Goal: Task Accomplishment & Management: Manage account settings

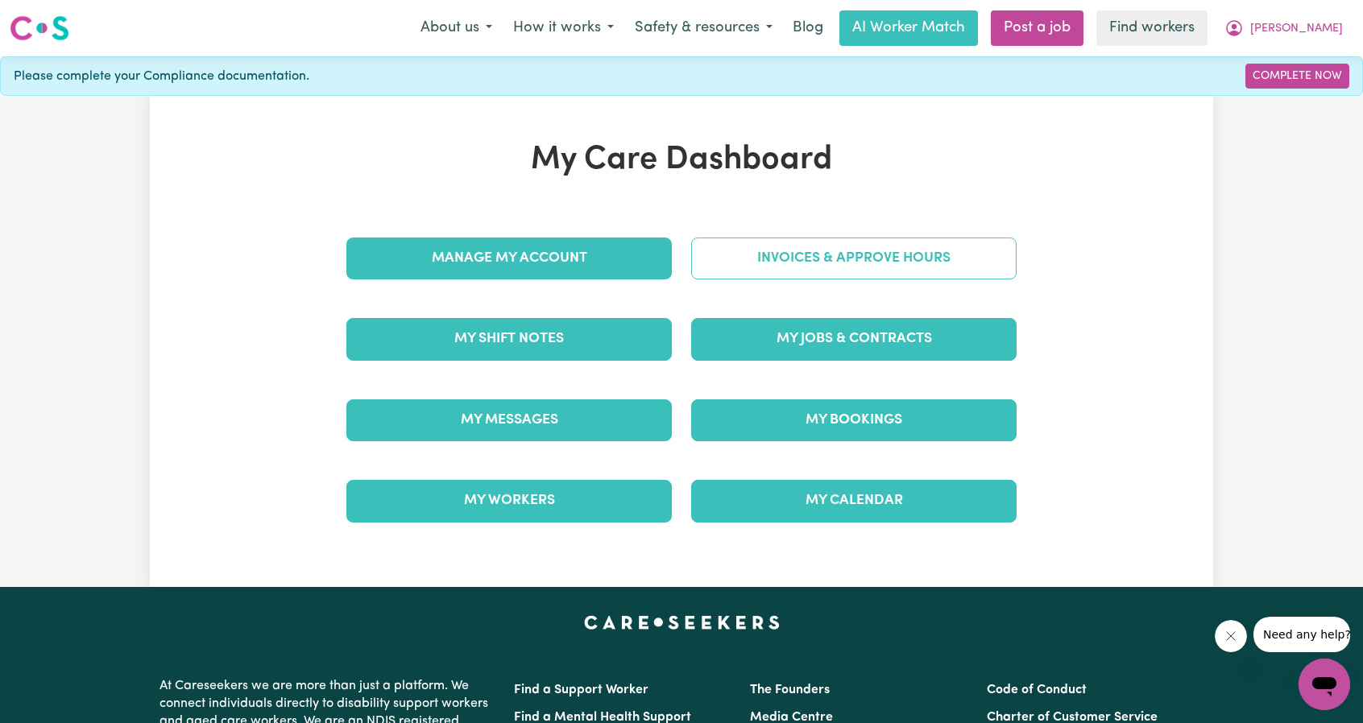
click at [760, 263] on link "Invoices & Approve Hours" at bounding box center [853, 259] width 325 height 42
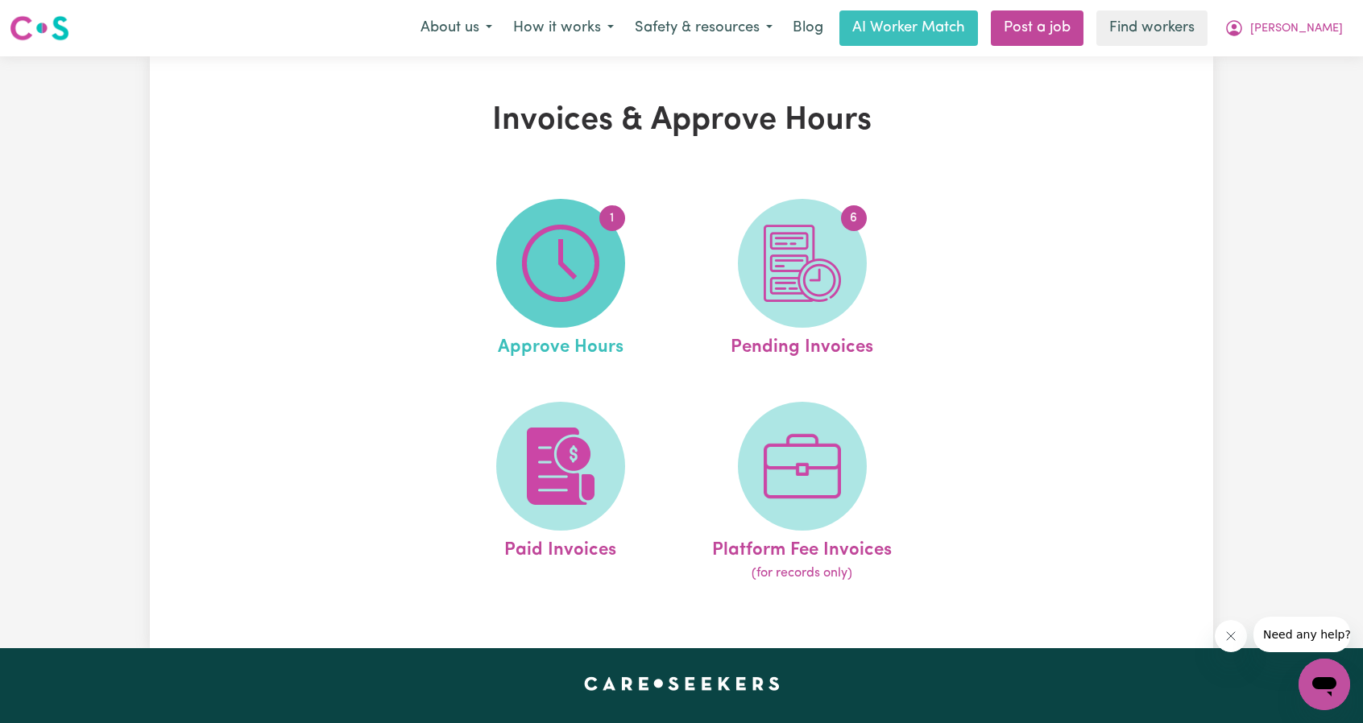
click at [612, 288] on span "1" at bounding box center [560, 263] width 129 height 129
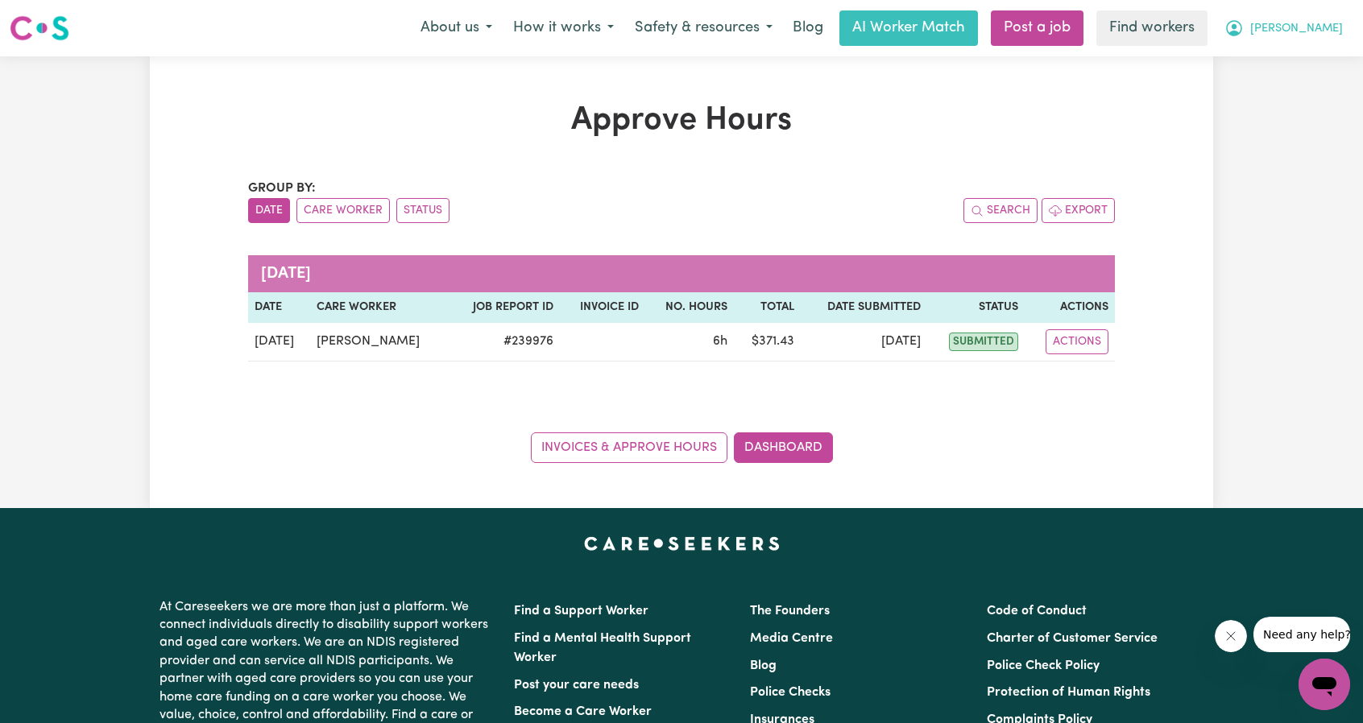
click at [1304, 34] on button "[PERSON_NAME]" at bounding box center [1283, 28] width 139 height 34
click at [1283, 52] on link "My Dashboard" at bounding box center [1288, 63] width 127 height 31
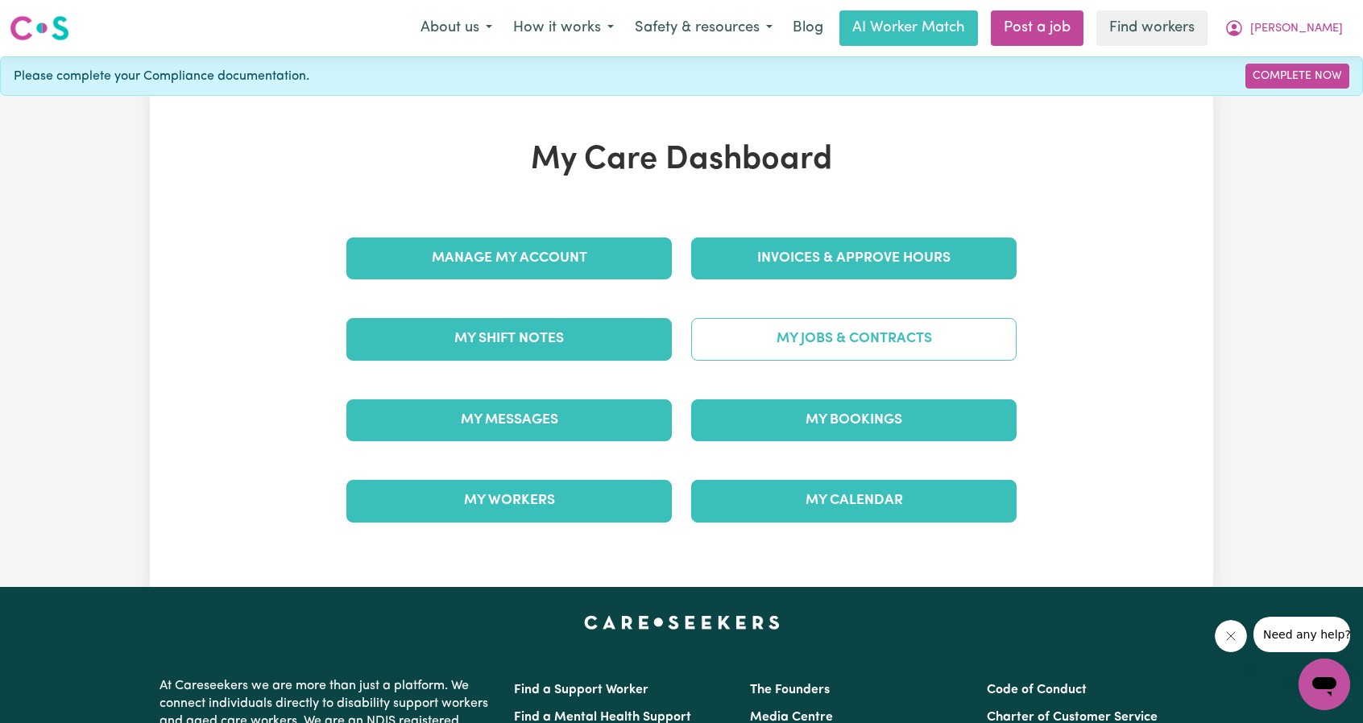
click at [820, 327] on link "My Jobs & Contracts" at bounding box center [853, 339] width 325 height 42
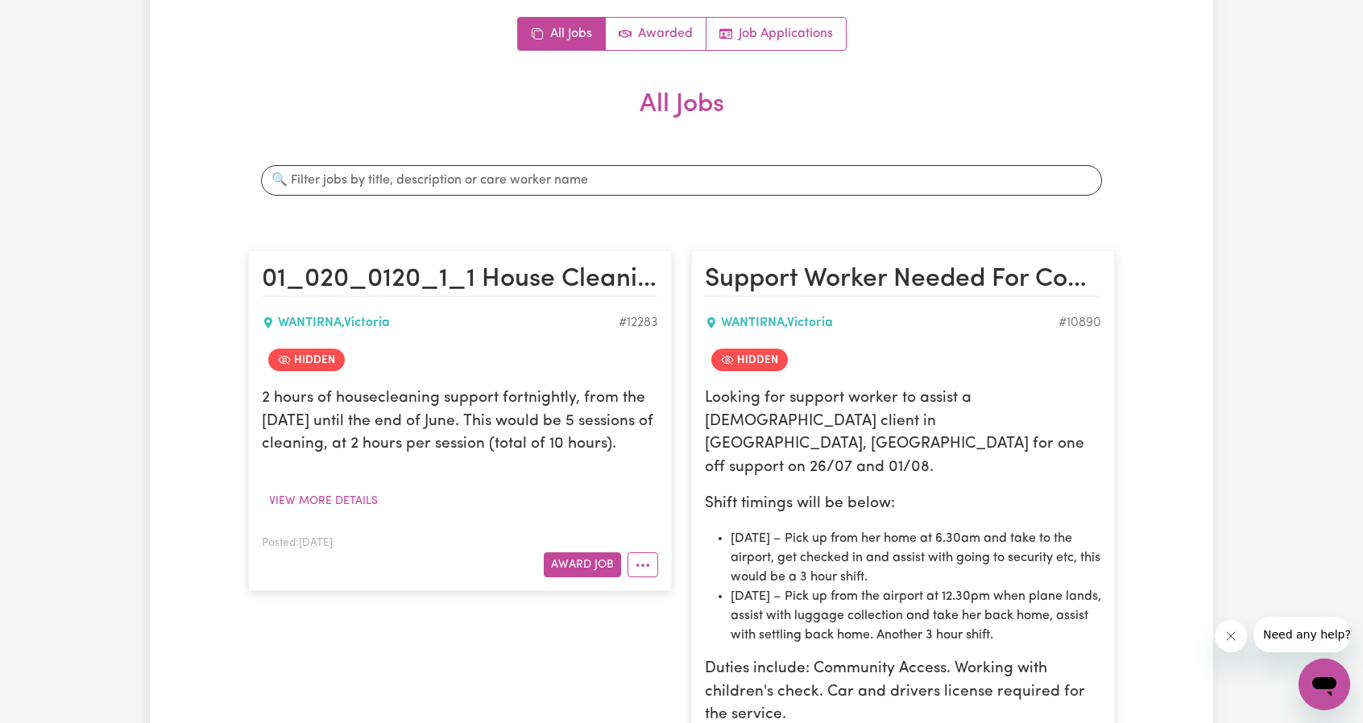
scroll to position [161, 0]
click at [643, 574] on icon "More options" at bounding box center [643, 566] width 16 height 16
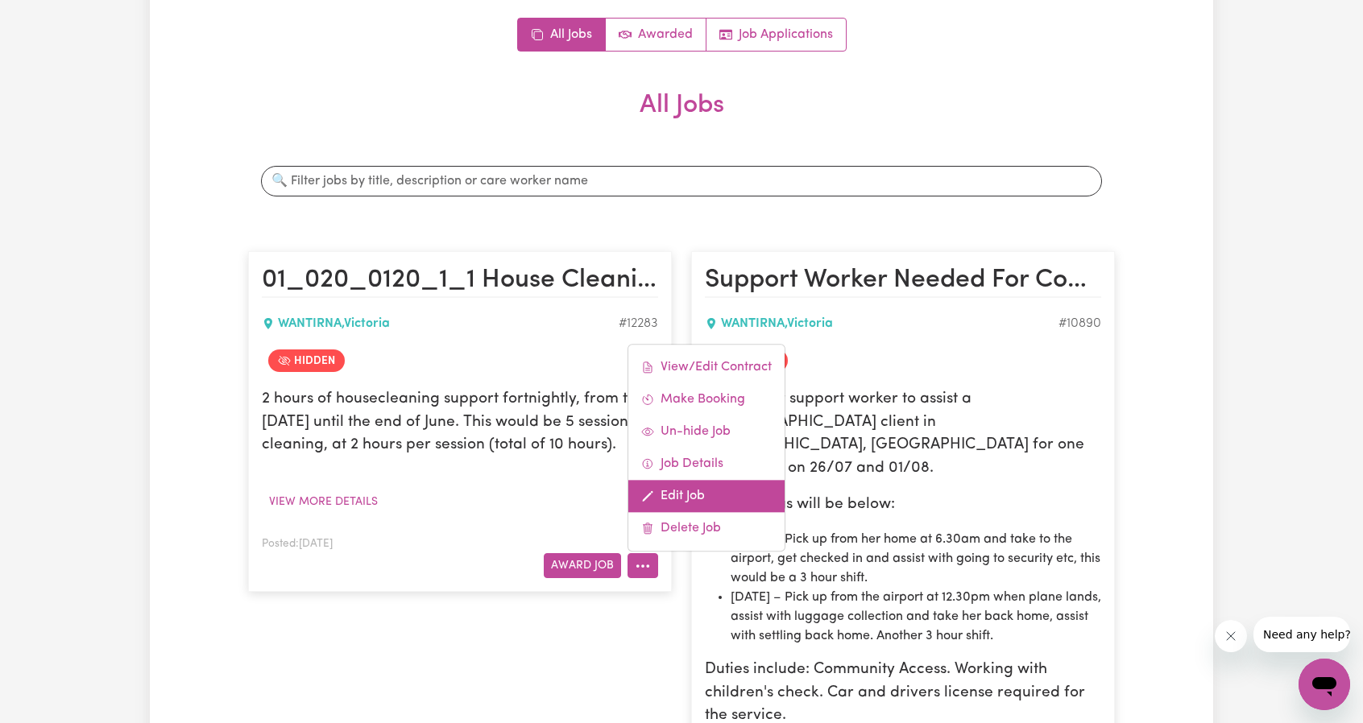
click at [691, 513] on link "Edit Job" at bounding box center [706, 497] width 156 height 32
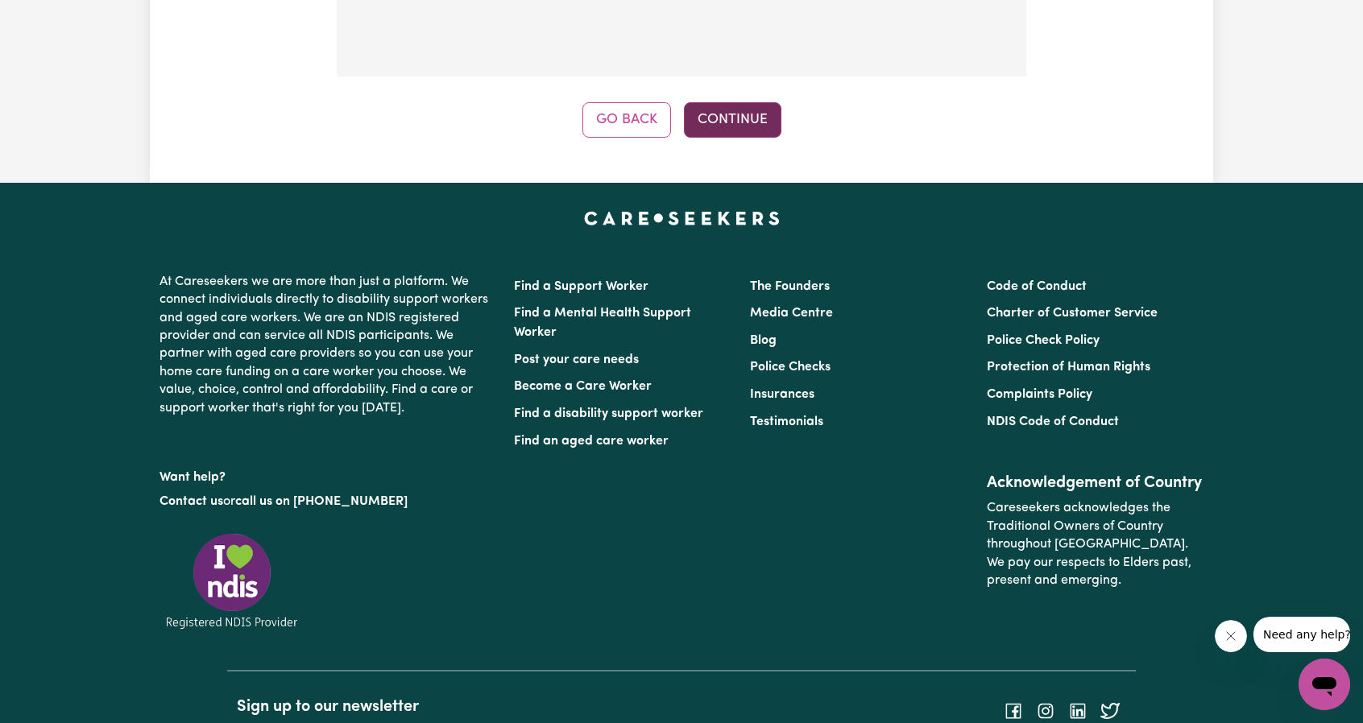
click at [711, 112] on button "Continue" at bounding box center [732, 119] width 97 height 35
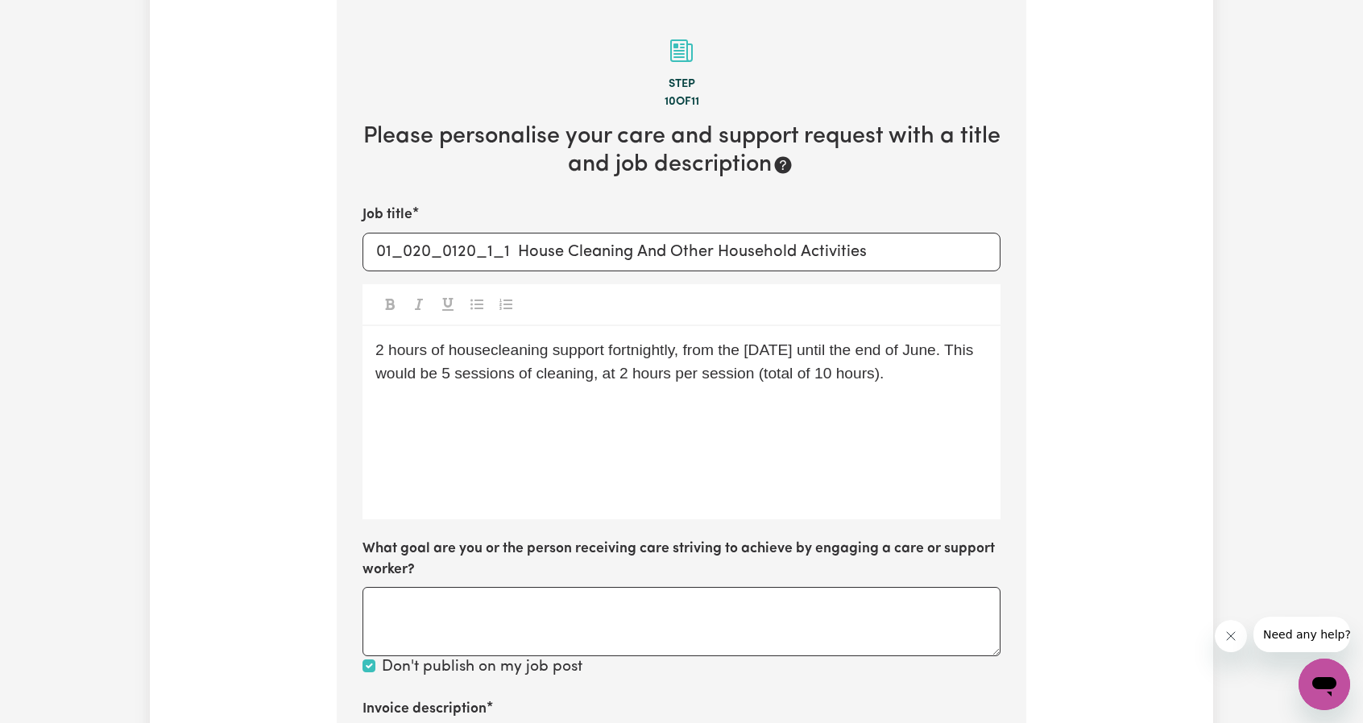
scroll to position [647, 0]
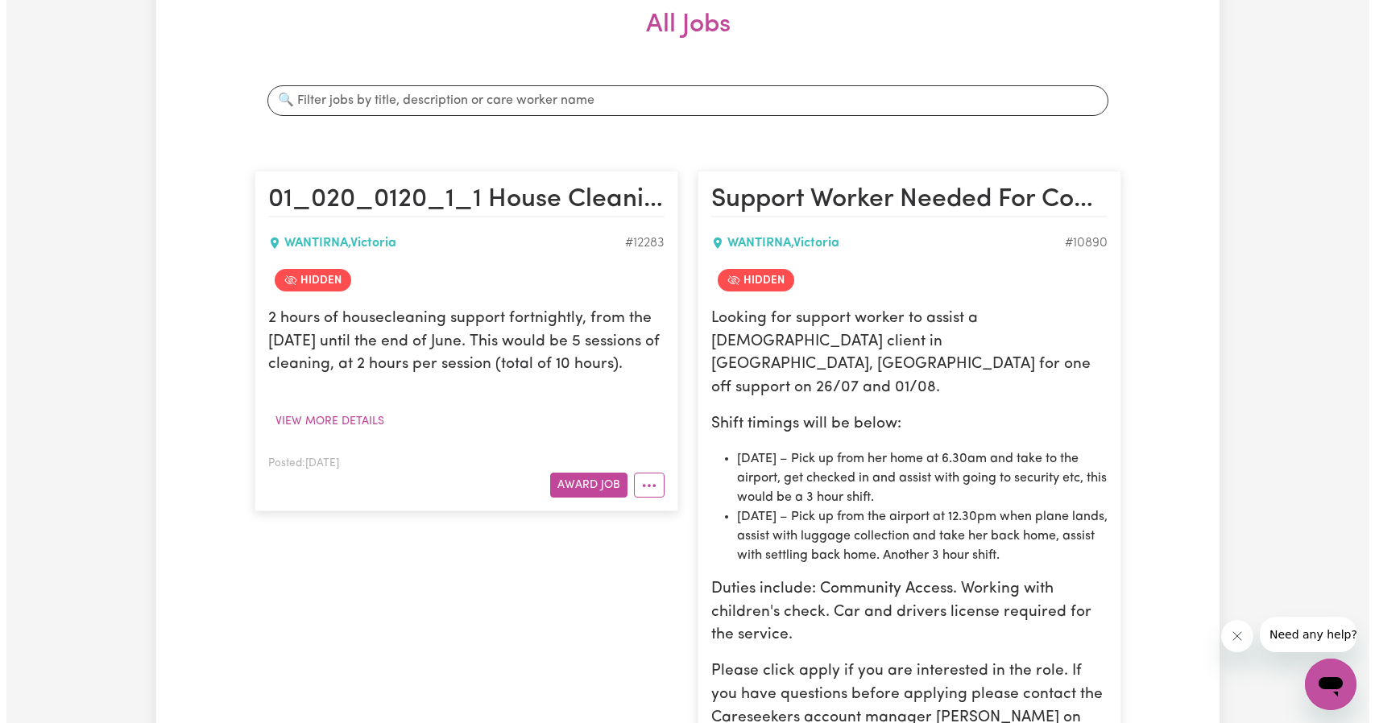
scroll to position [483, 0]
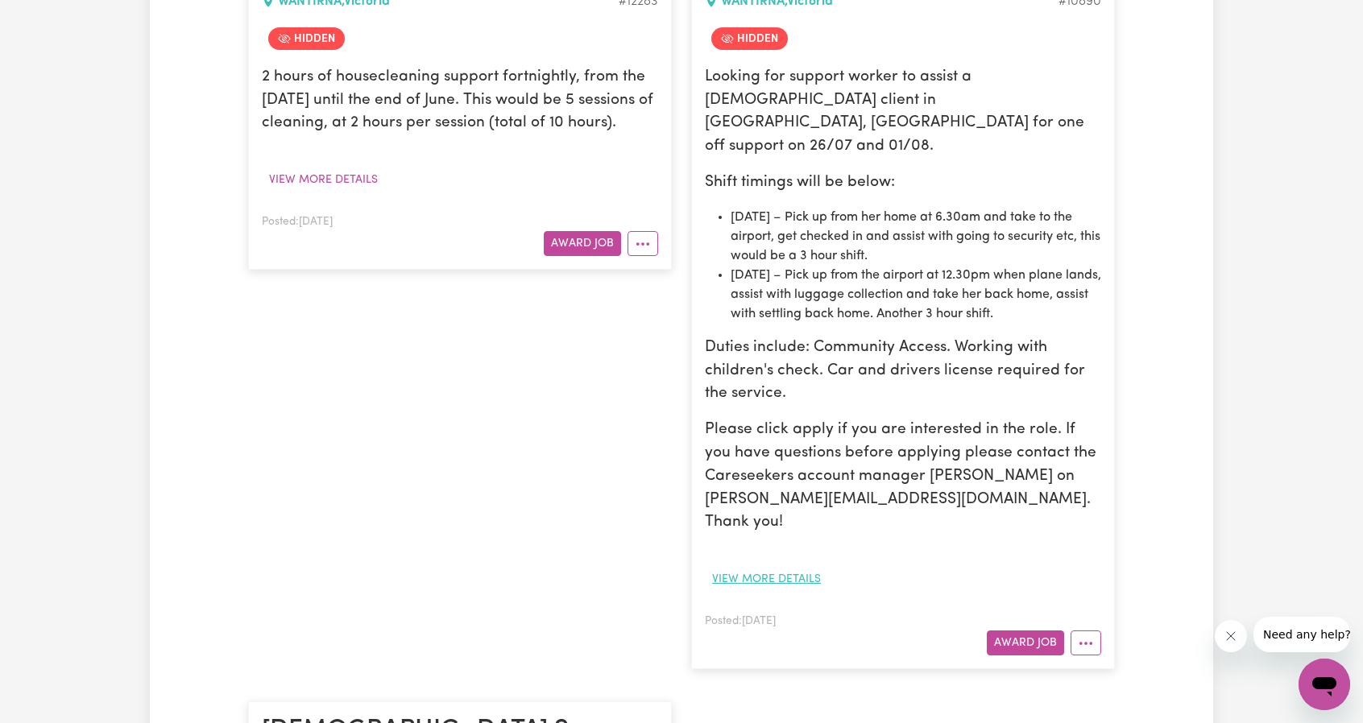
click at [788, 567] on button "View more details" at bounding box center [766, 579] width 123 height 25
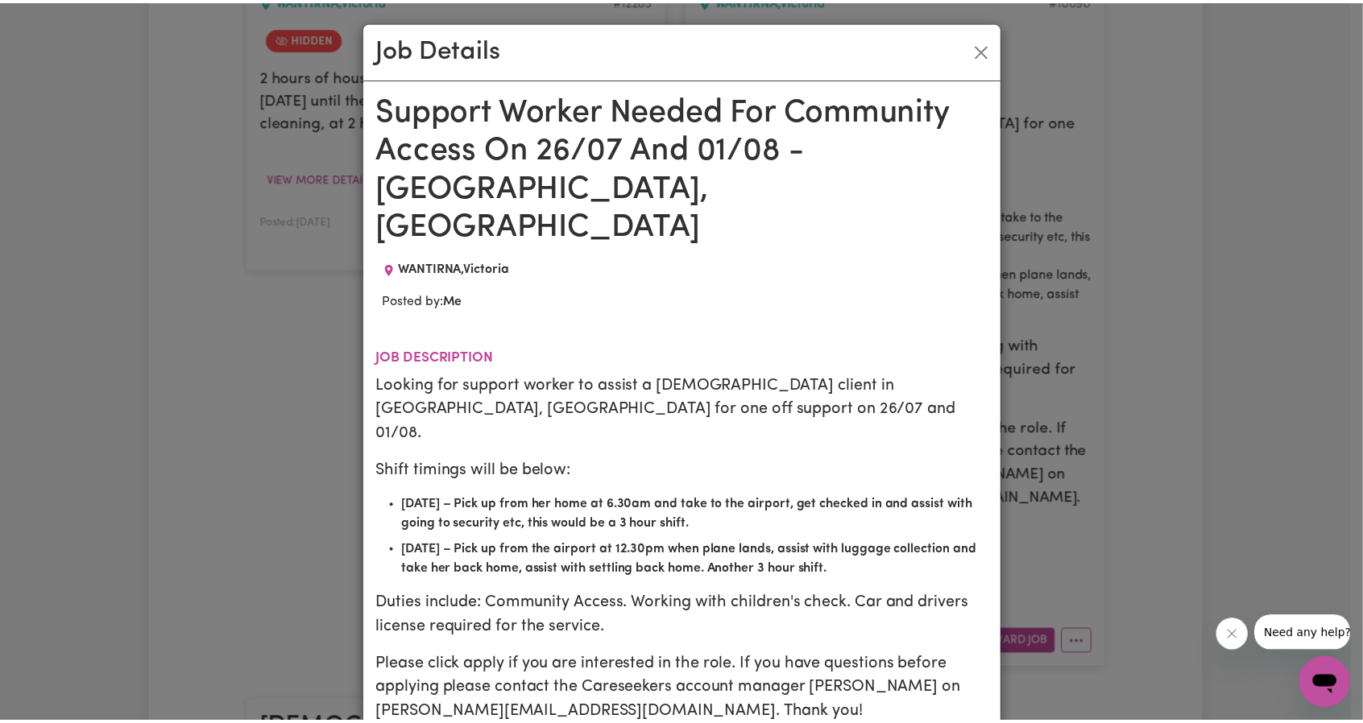
scroll to position [0, 0]
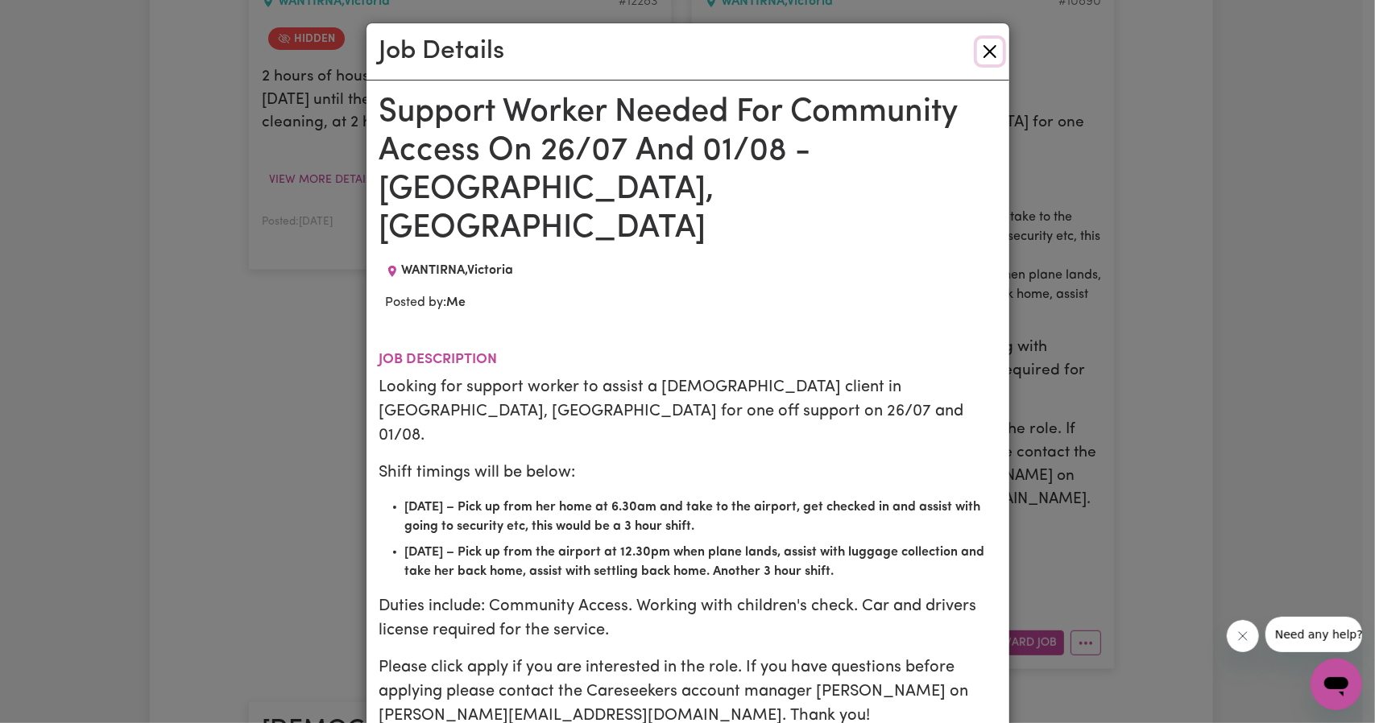
click at [986, 51] on button "Close" at bounding box center [990, 52] width 26 height 26
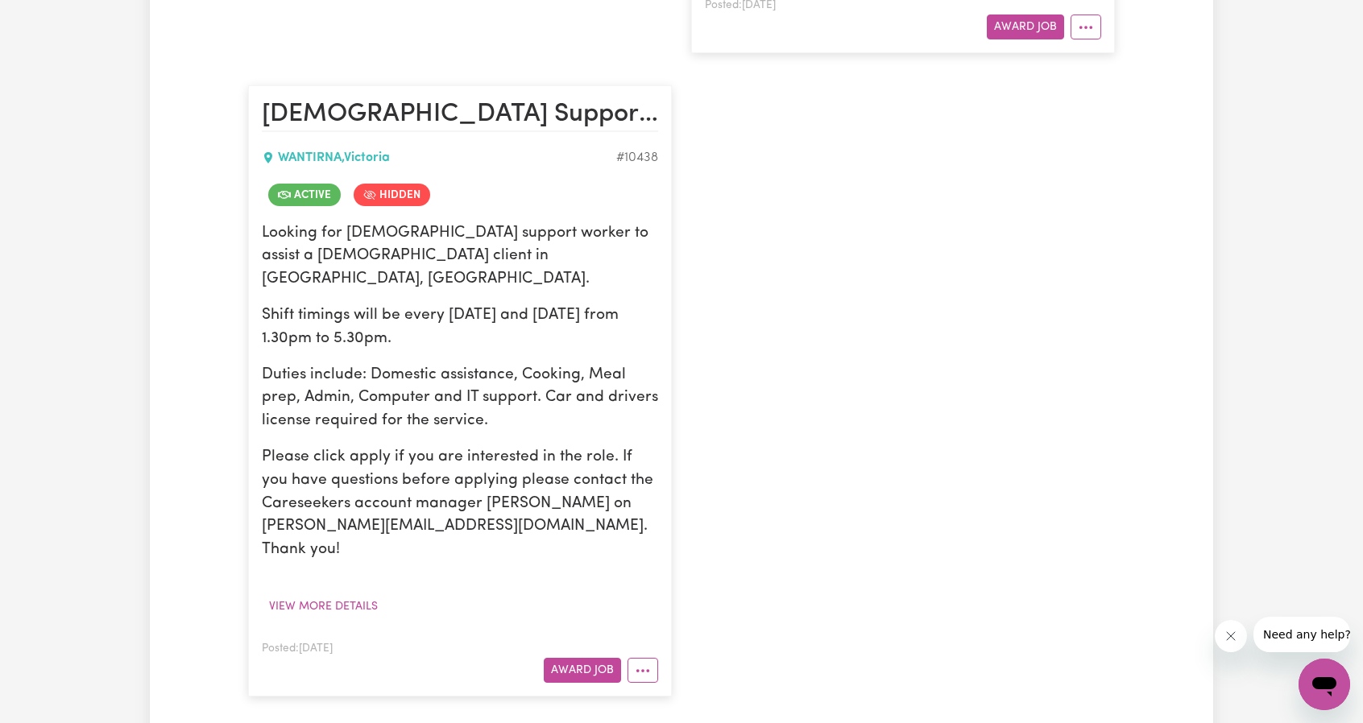
scroll to position [1289, 0]
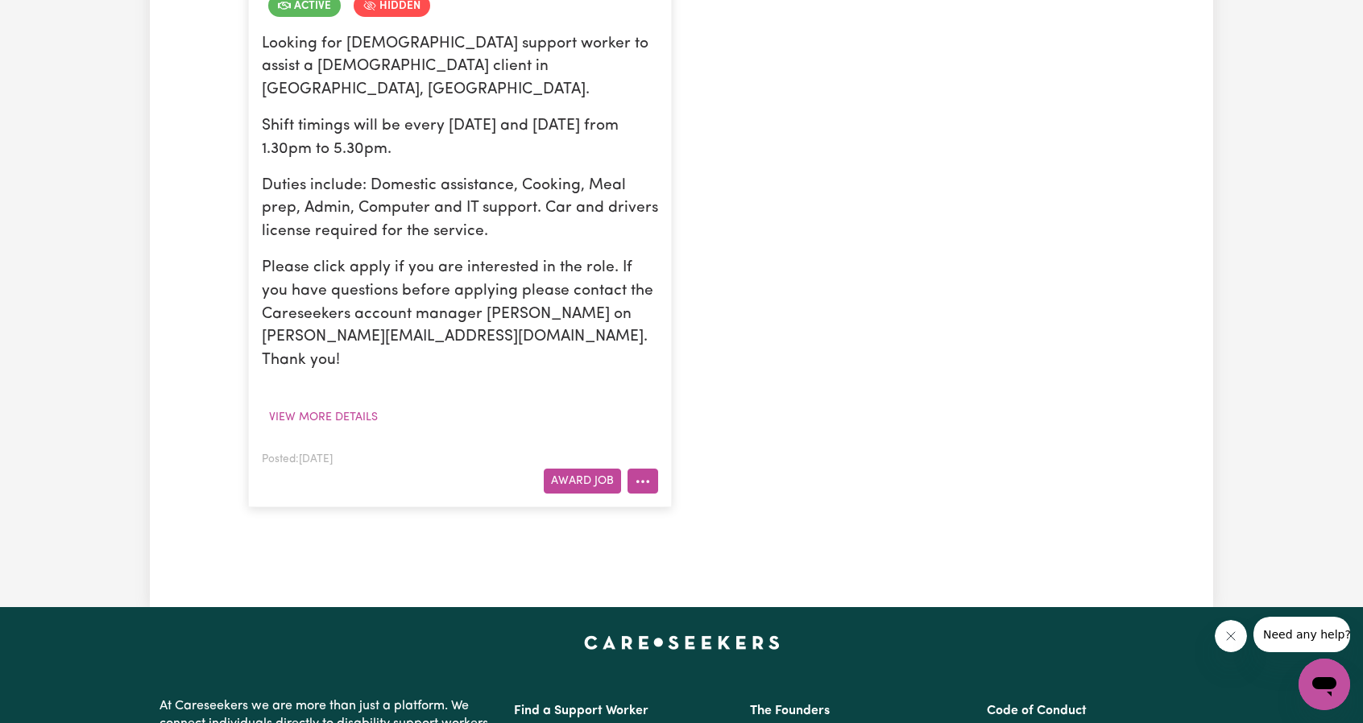
click at [646, 474] on icon "More options" at bounding box center [643, 482] width 16 height 16
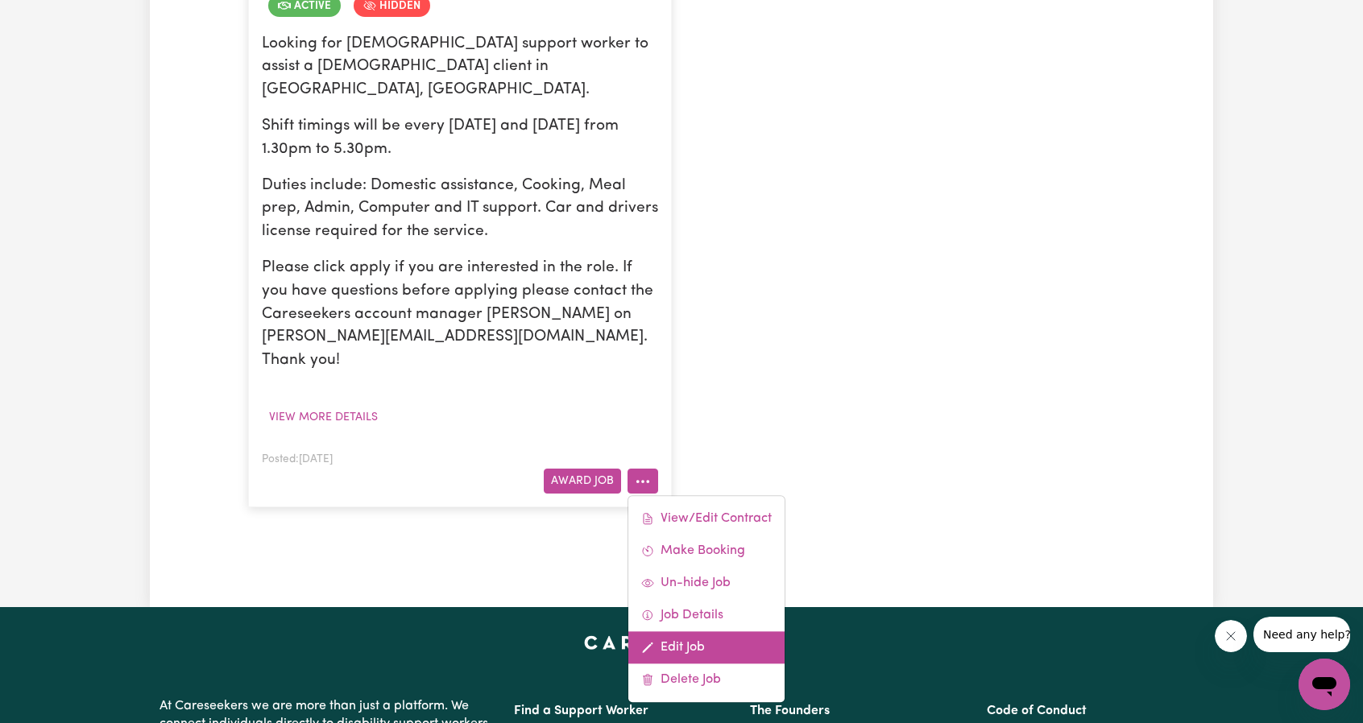
click at [710, 631] on link "Edit Job" at bounding box center [706, 647] width 156 height 32
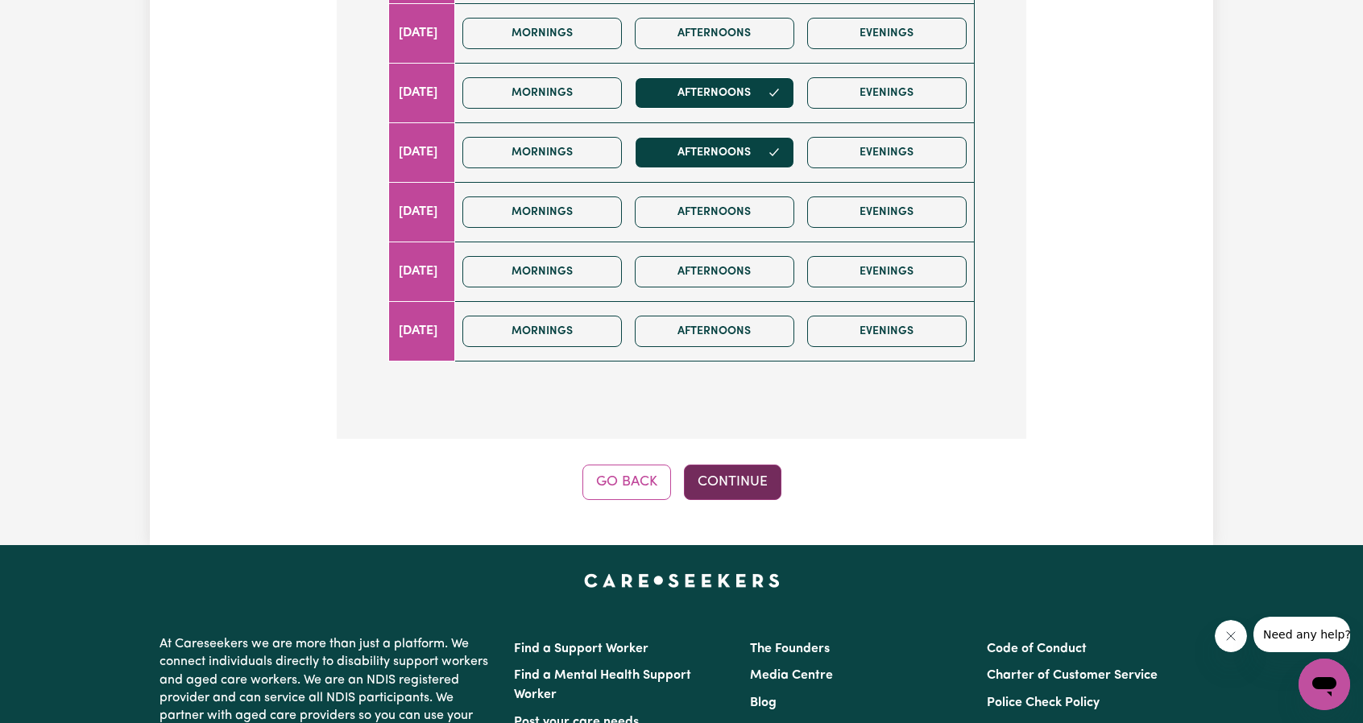
click at [722, 476] on button "Continue" at bounding box center [732, 482] width 97 height 35
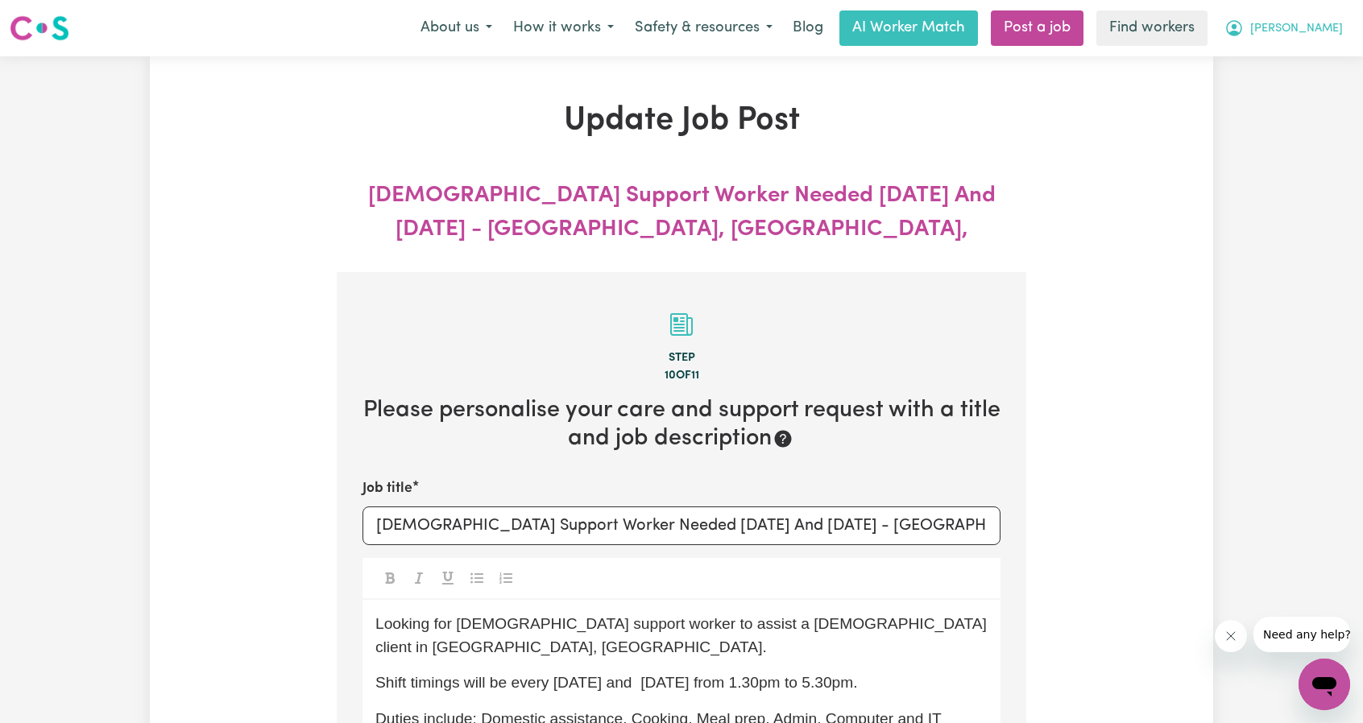
click at [1313, 39] on button "[PERSON_NAME]" at bounding box center [1283, 28] width 139 height 34
click at [1299, 49] on link "My Dashboard" at bounding box center [1288, 63] width 127 height 31
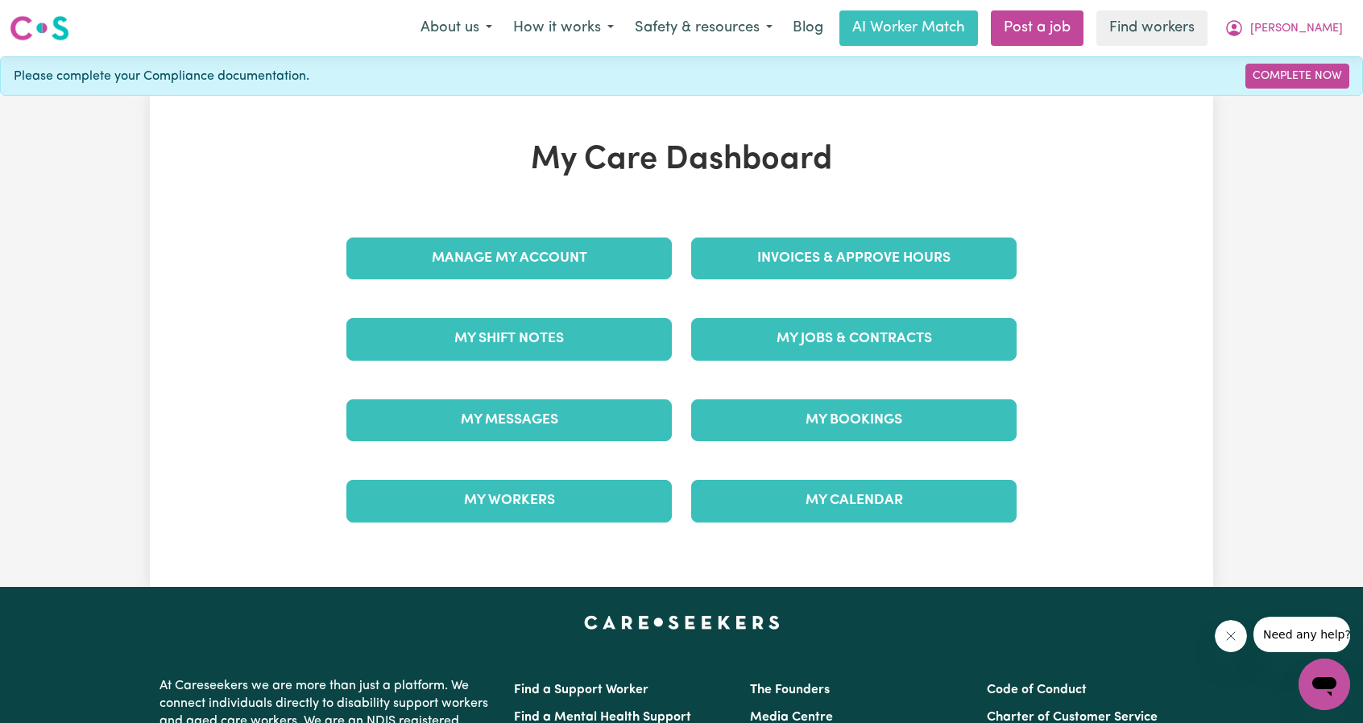
click at [889, 234] on div "Invoices & Approve Hours" at bounding box center [853, 258] width 345 height 81
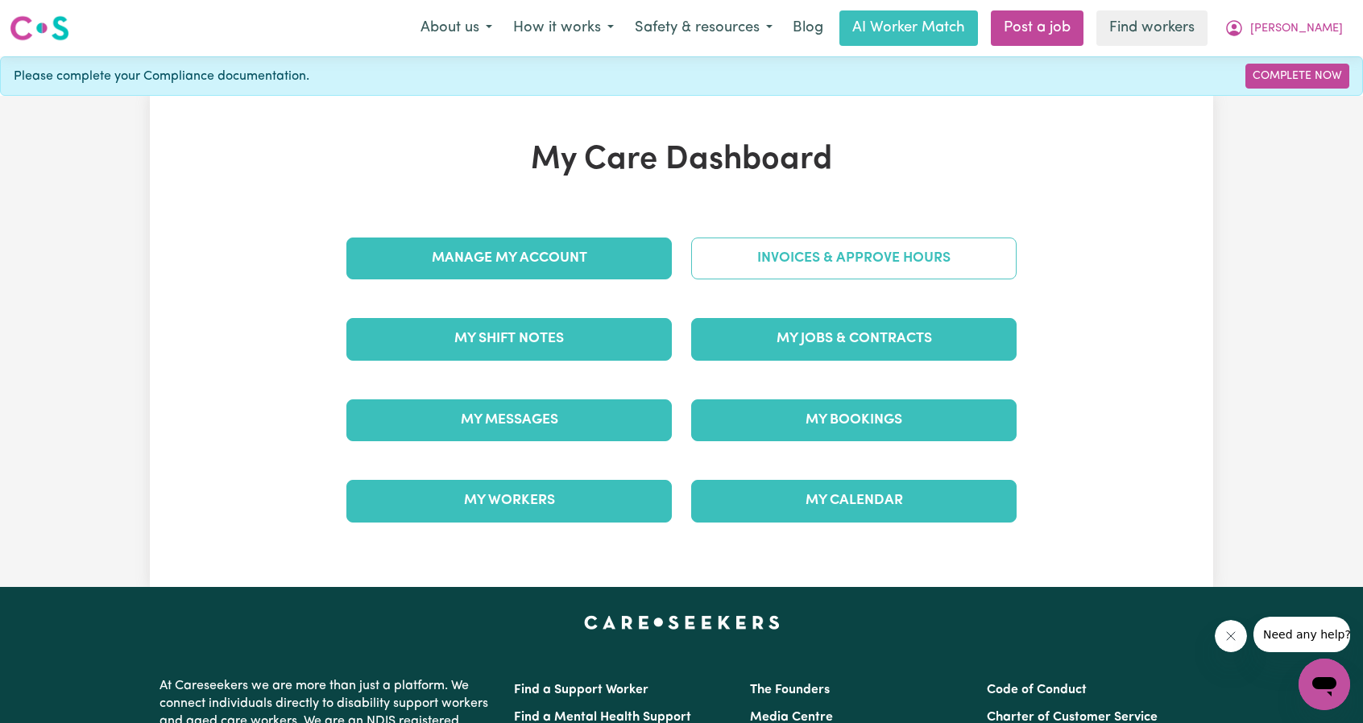
click at [895, 254] on link "Invoices & Approve Hours" at bounding box center [853, 259] width 325 height 42
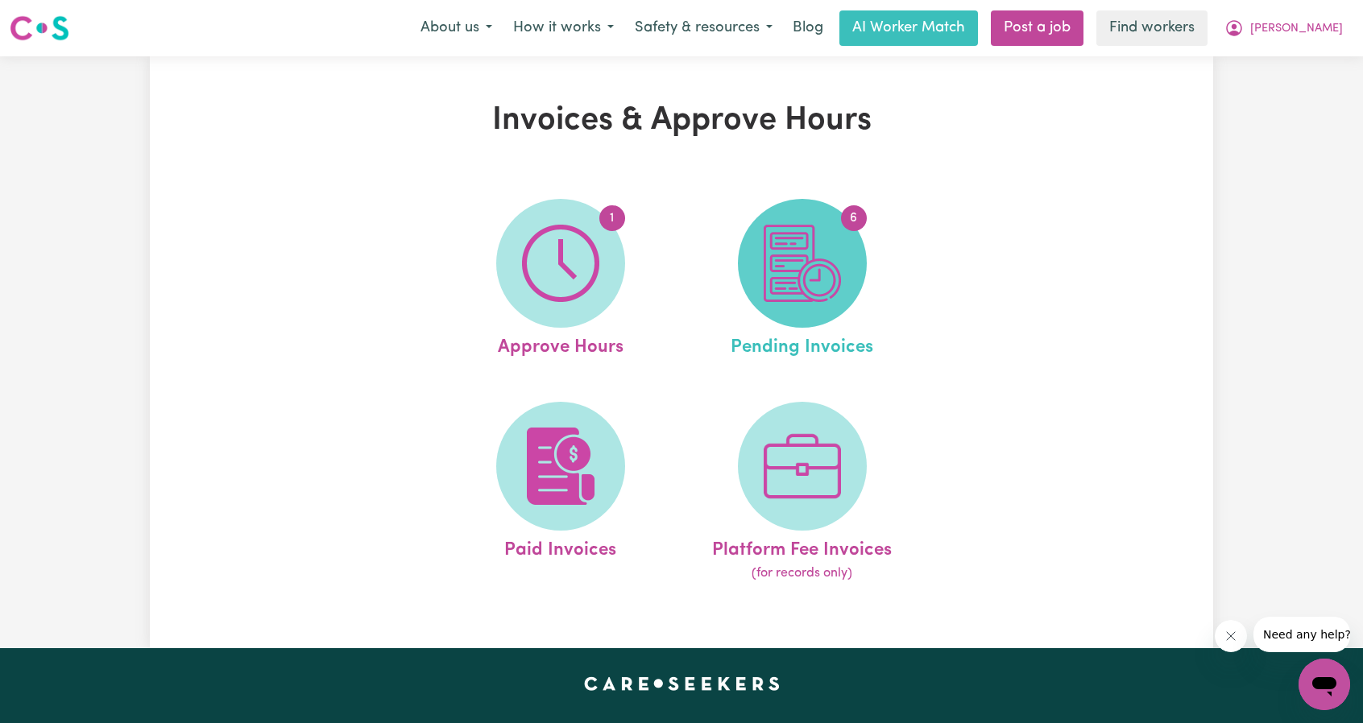
click at [788, 288] on img at bounding box center [802, 263] width 77 height 77
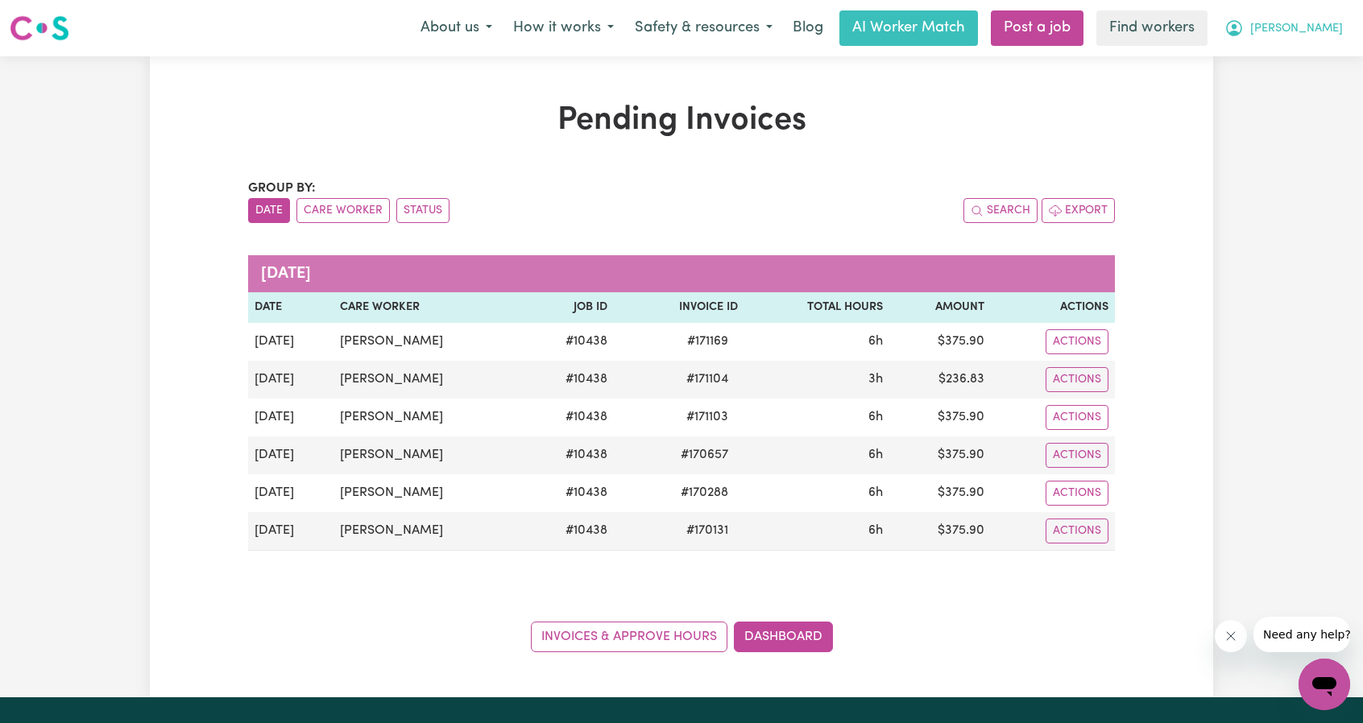
click at [1310, 35] on span "[PERSON_NAME]" at bounding box center [1296, 29] width 93 height 18
click at [1294, 57] on link "My Dashboard" at bounding box center [1288, 63] width 127 height 31
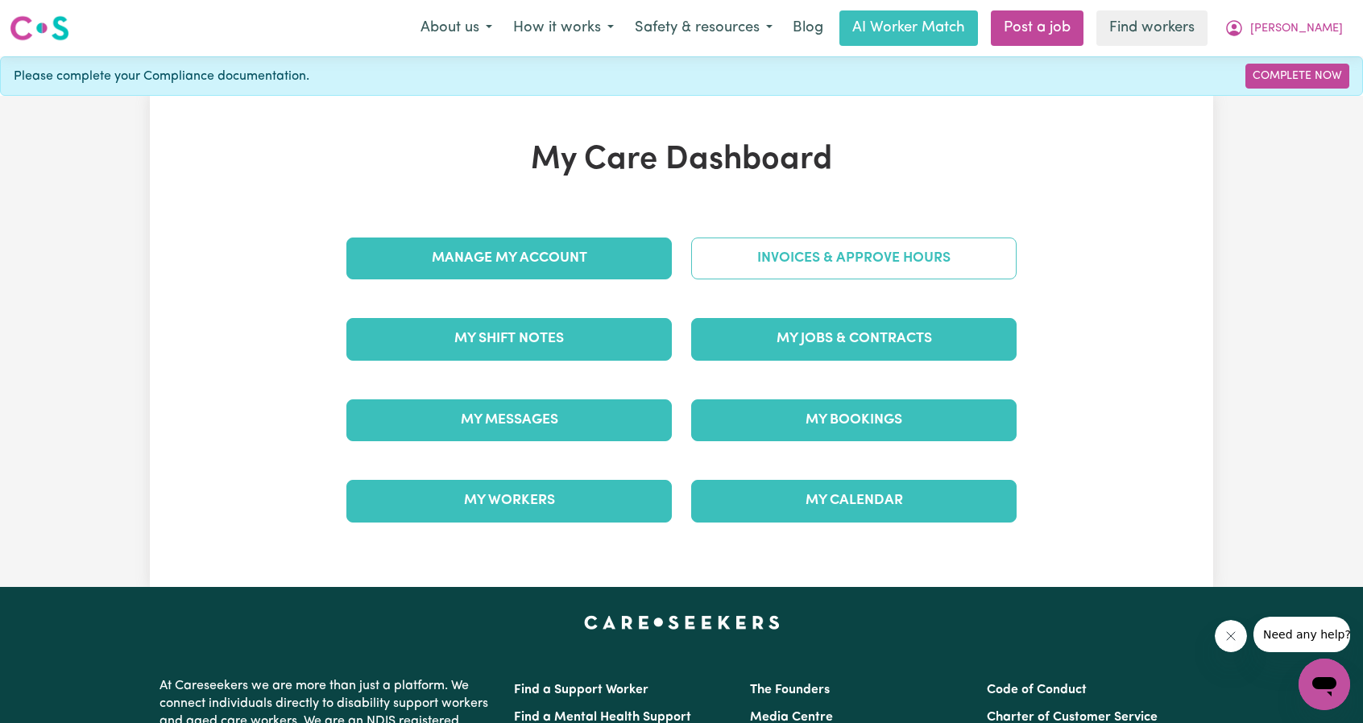
click at [936, 250] on link "Invoices & Approve Hours" at bounding box center [853, 259] width 325 height 42
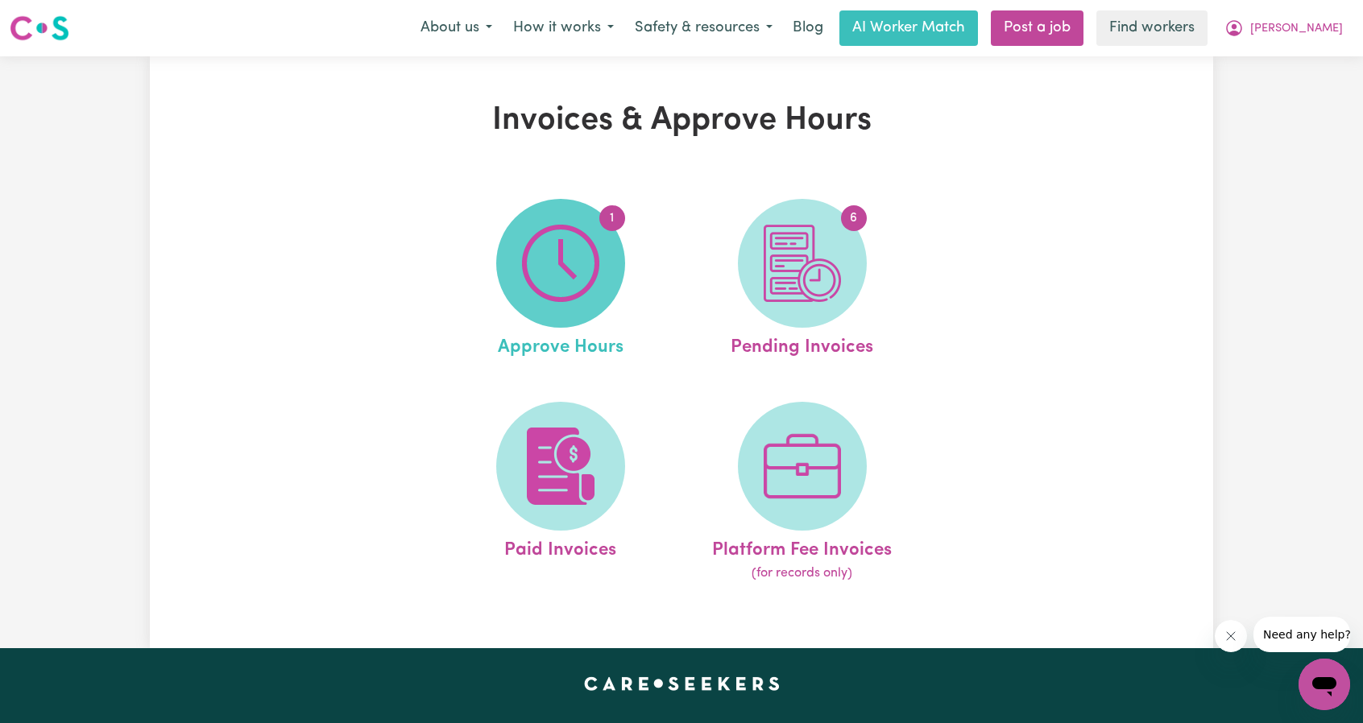
click at [588, 279] on img at bounding box center [560, 263] width 77 height 77
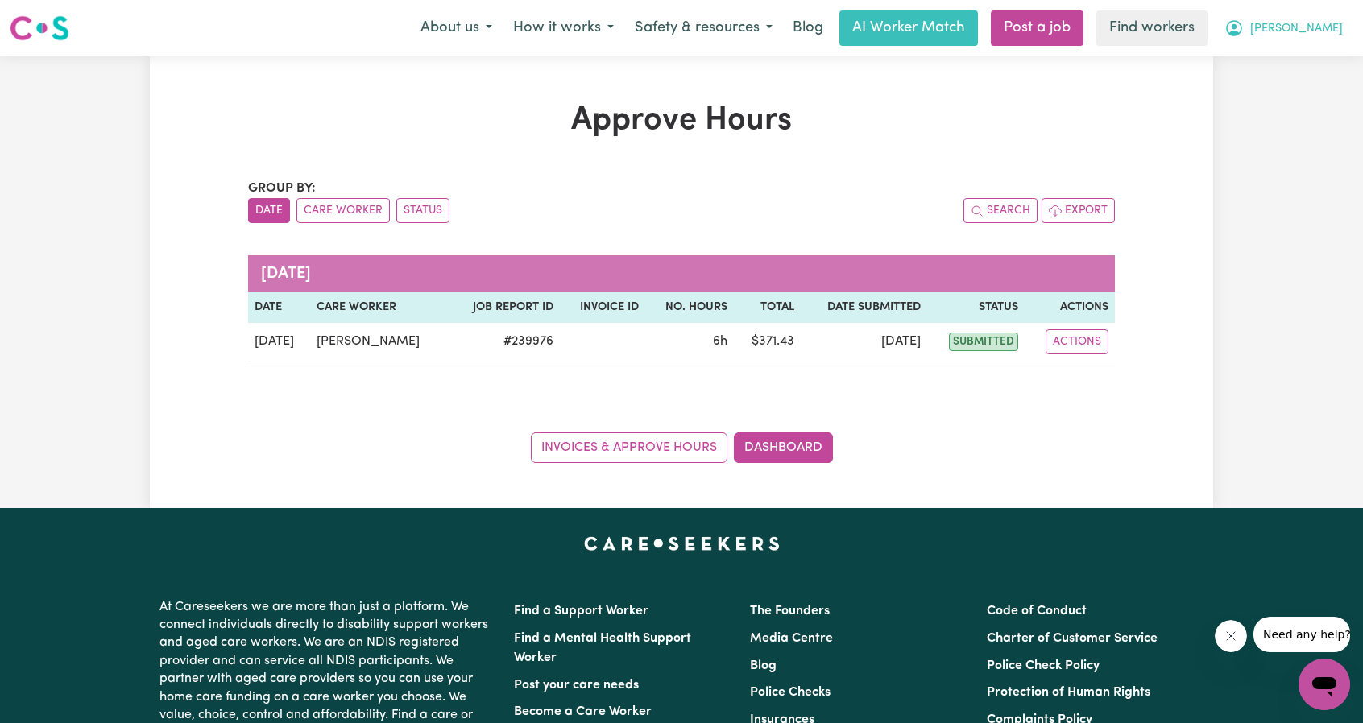
click at [1306, 31] on button "[PERSON_NAME]" at bounding box center [1283, 28] width 139 height 34
click at [1277, 51] on link "My Dashboard" at bounding box center [1288, 63] width 127 height 31
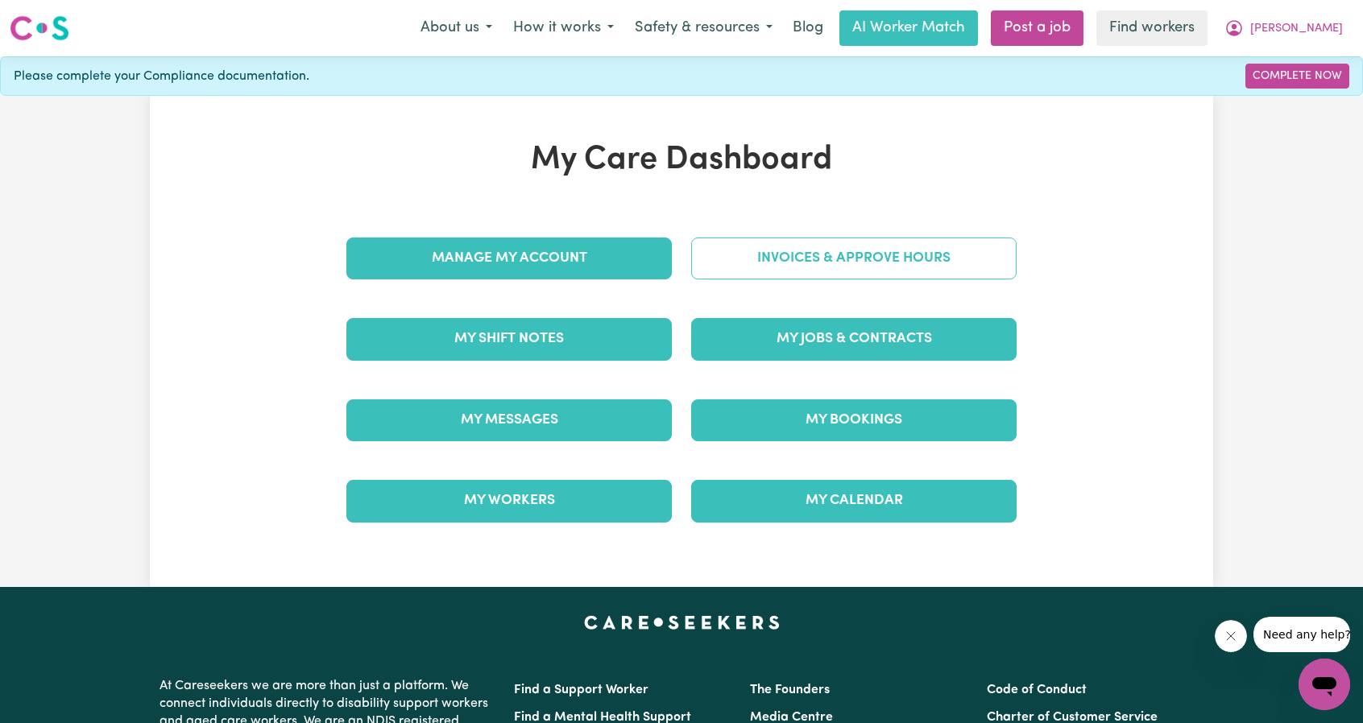
click at [917, 276] on link "Invoices & Approve Hours" at bounding box center [853, 259] width 325 height 42
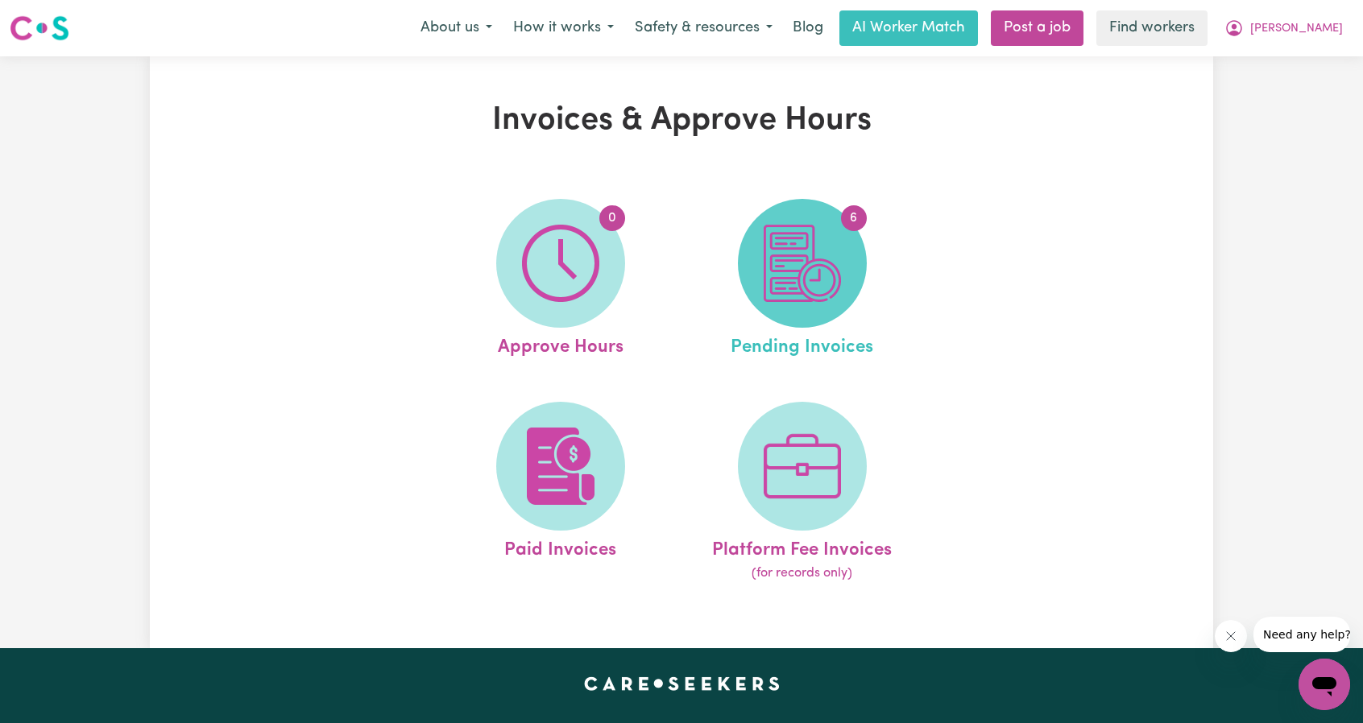
click at [793, 294] on img at bounding box center [802, 263] width 77 height 77
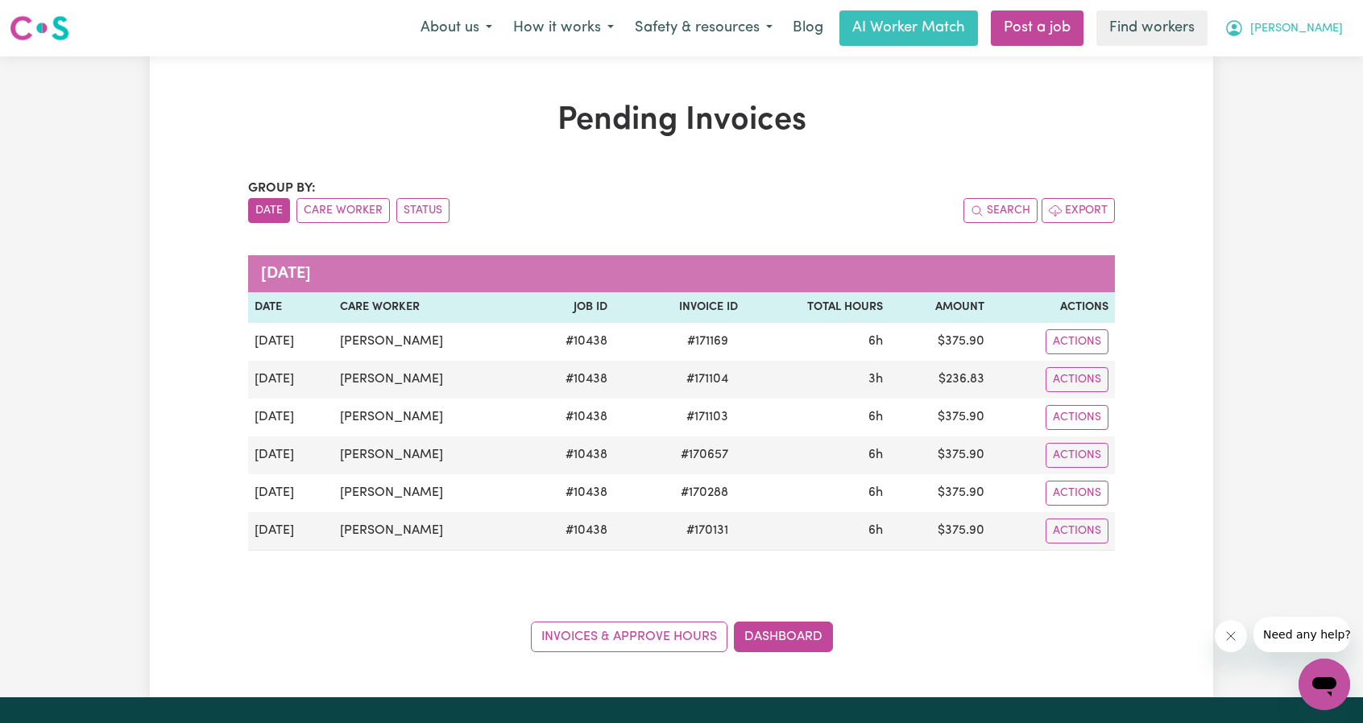
click at [1309, 27] on button "[PERSON_NAME]" at bounding box center [1283, 28] width 139 height 34
click at [1298, 50] on link "My Dashboard" at bounding box center [1288, 63] width 127 height 31
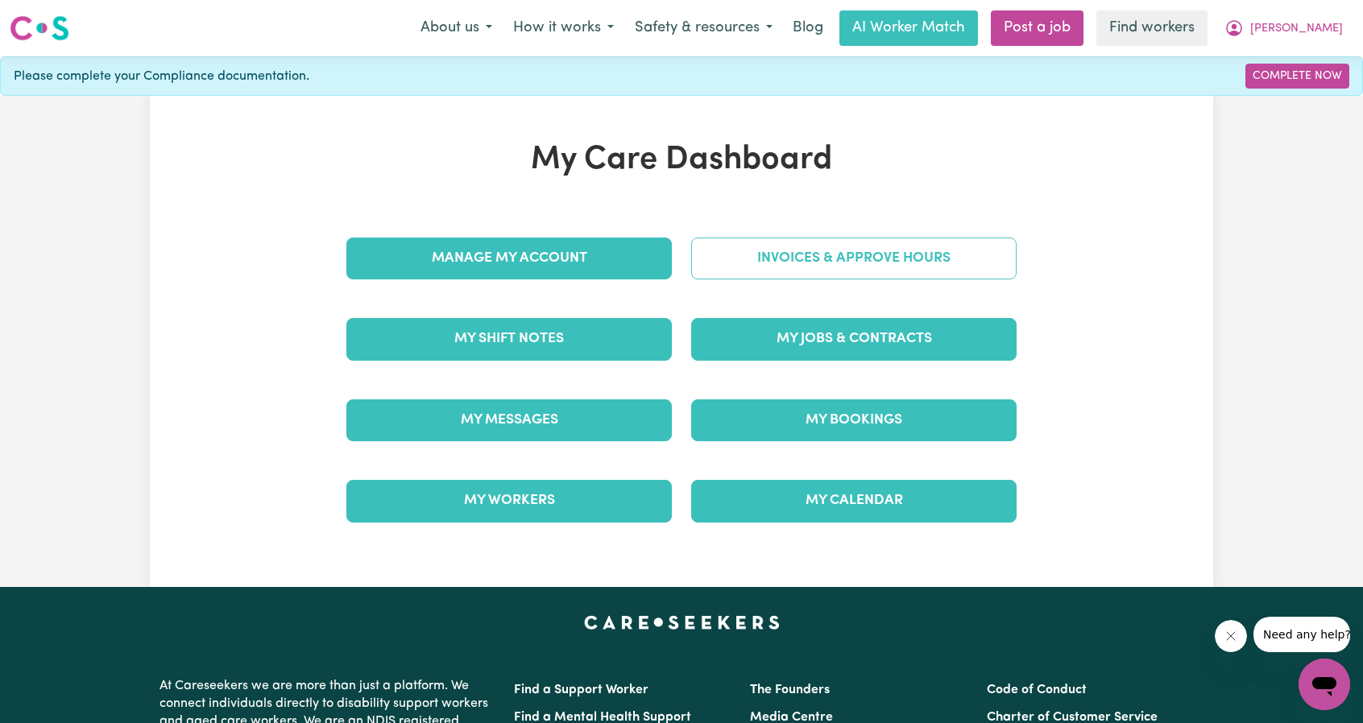
click at [943, 254] on link "Invoices & Approve Hours" at bounding box center [853, 259] width 325 height 42
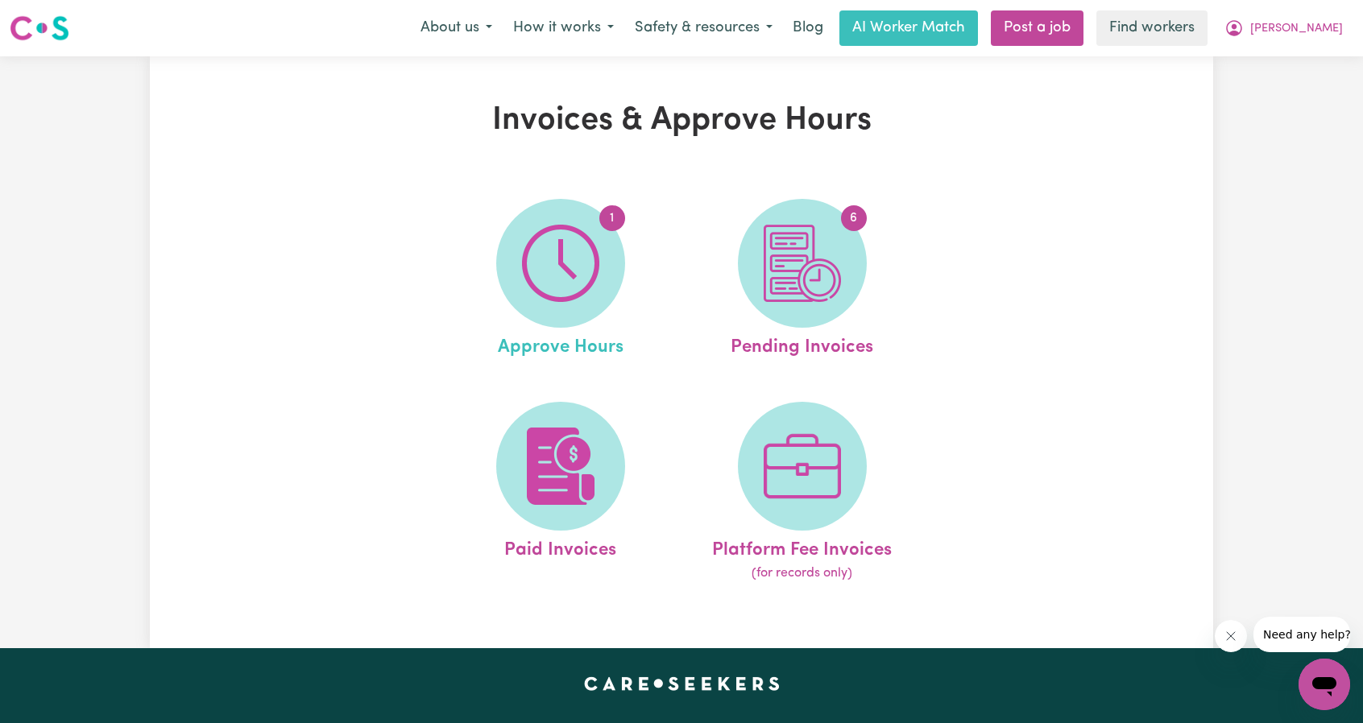
click at [644, 281] on link "1 Approve Hours" at bounding box center [561, 280] width 232 height 163
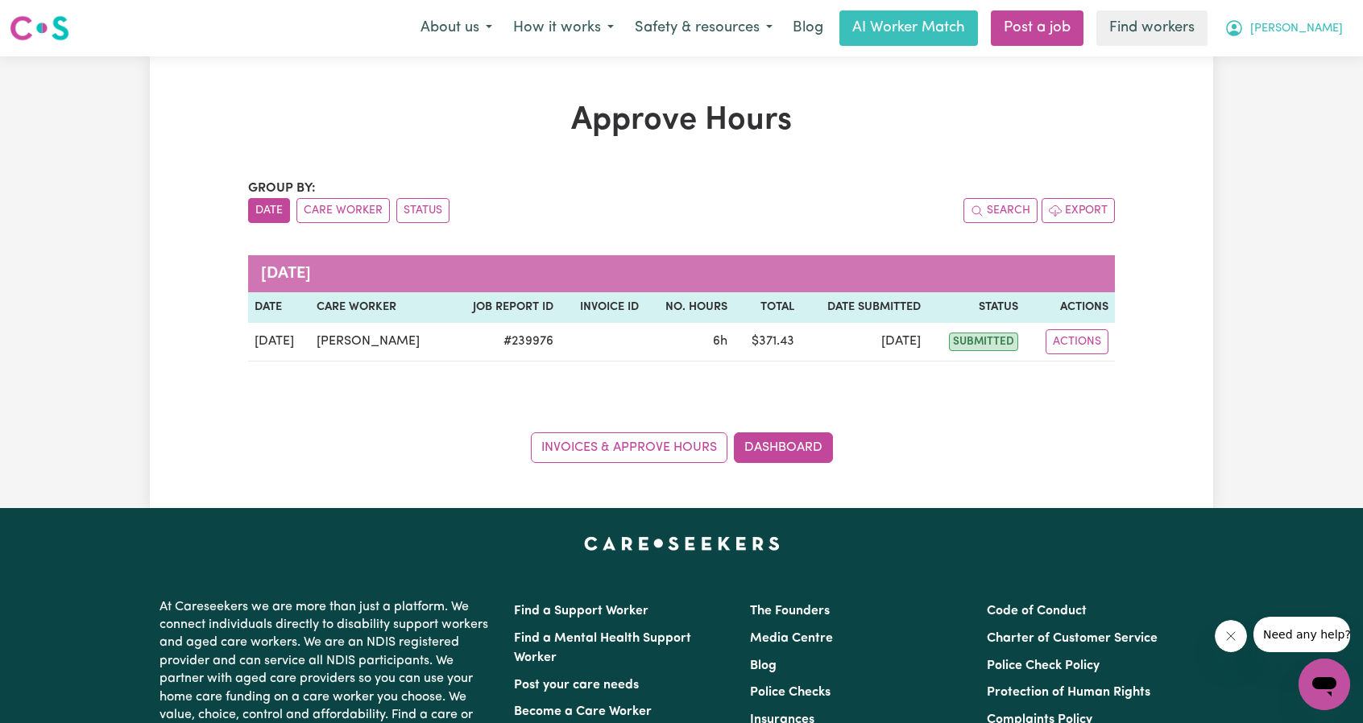
click at [1322, 33] on span "[PERSON_NAME]" at bounding box center [1296, 29] width 93 height 18
click at [1287, 52] on link "My Dashboard" at bounding box center [1288, 63] width 127 height 31
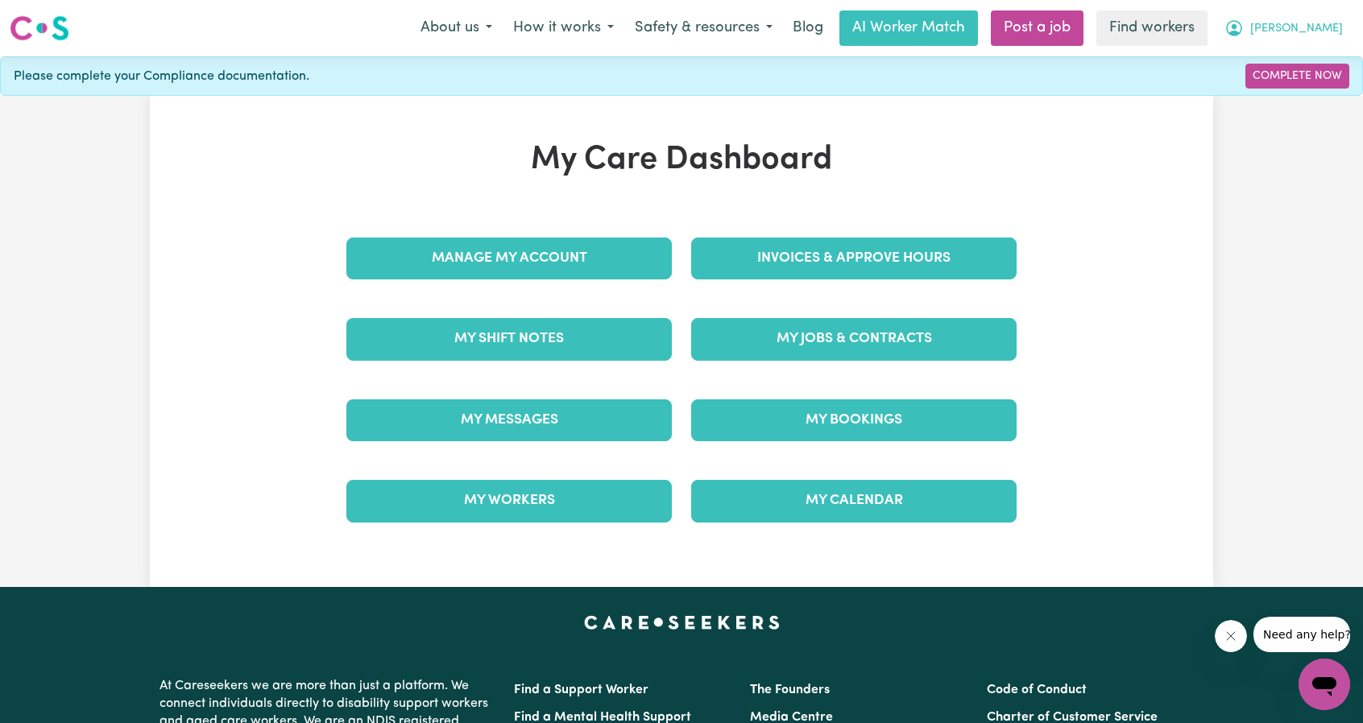
click at [1307, 12] on button "[PERSON_NAME]" at bounding box center [1283, 28] width 139 height 34
click at [1269, 104] on link "Logout" at bounding box center [1288, 92] width 127 height 31
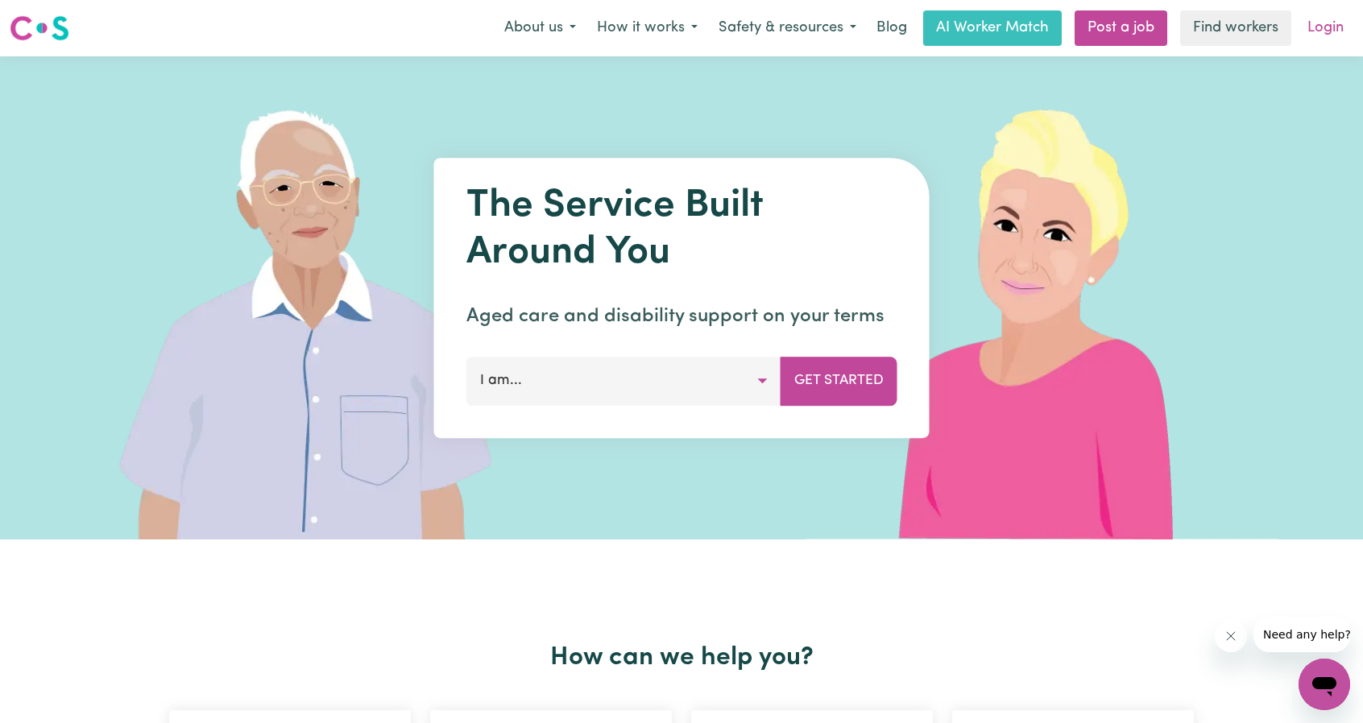
click at [1331, 27] on link "Login" at bounding box center [1326, 27] width 56 height 35
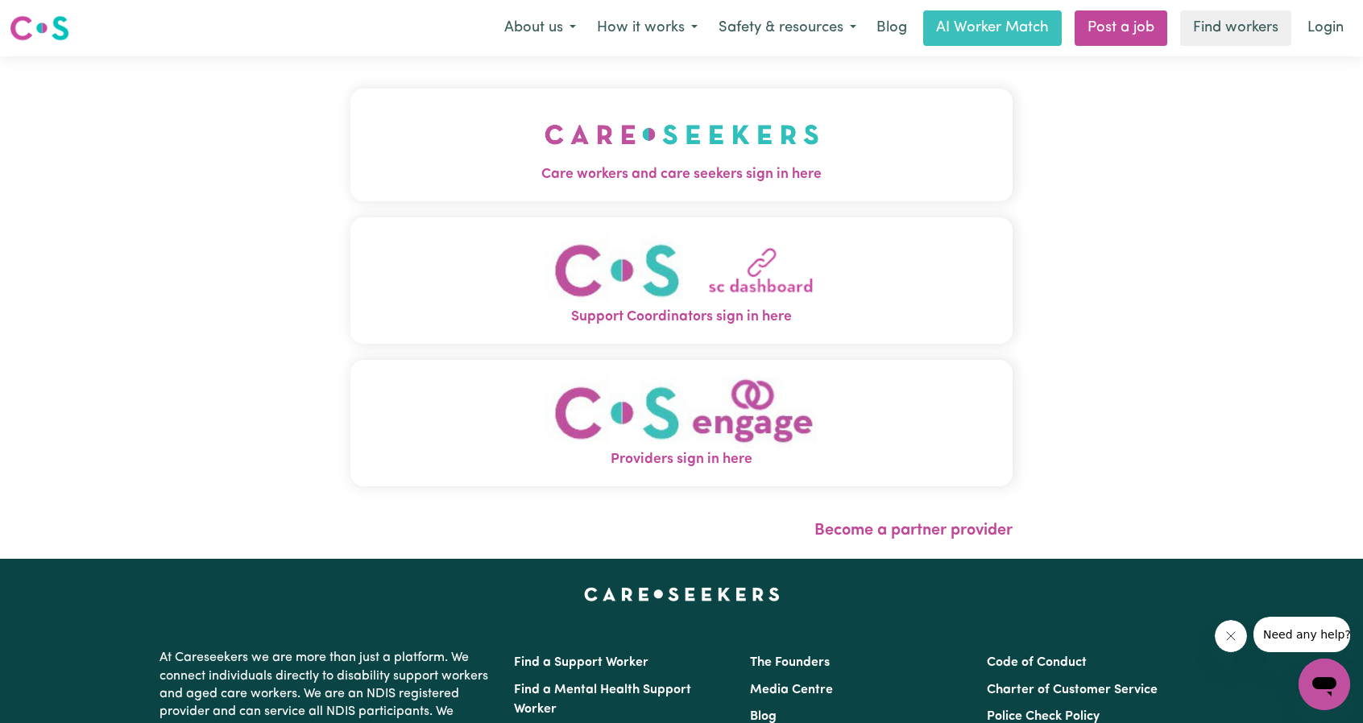
click at [652, 178] on span "Care workers and care seekers sign in here" at bounding box center [681, 174] width 662 height 21
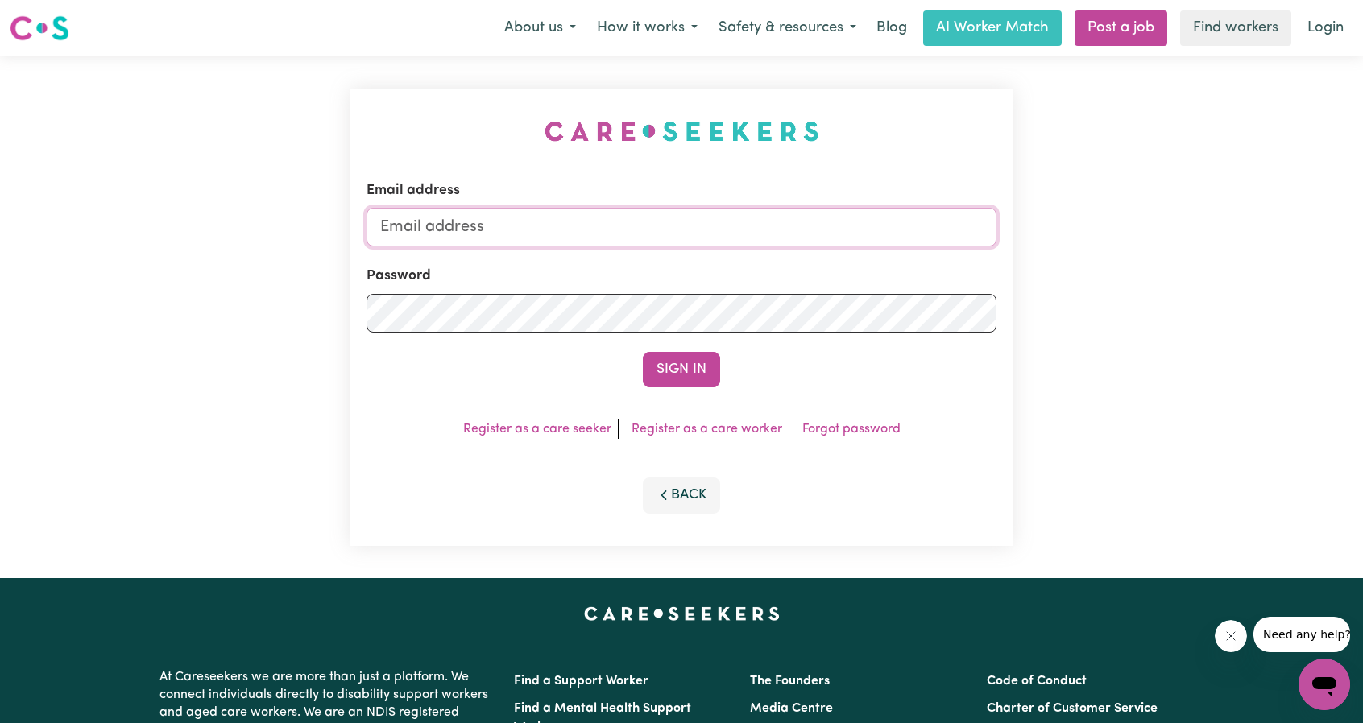
click at [688, 226] on input "Email address" at bounding box center [681, 227] width 630 height 39
drag, startPoint x: 462, startPoint y: 228, endPoint x: 787, endPoint y: 237, distance: 324.7
click at [785, 237] on input "[EMAIL_ADDRESS][PERSON_NAME][DOMAIN_NAME]" at bounding box center [681, 227] width 630 height 39
type input "[EMAIL_ADDRESS][DOMAIN_NAME]"
click at [675, 352] on button "Sign In" at bounding box center [681, 369] width 77 height 35
